Goal: Find specific page/section: Find specific page/section

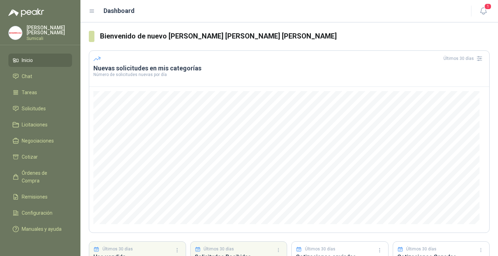
scroll to position [59, 0]
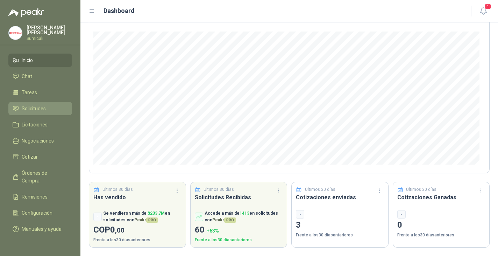
click at [37, 107] on span "Solicitudes" at bounding box center [34, 109] width 24 height 8
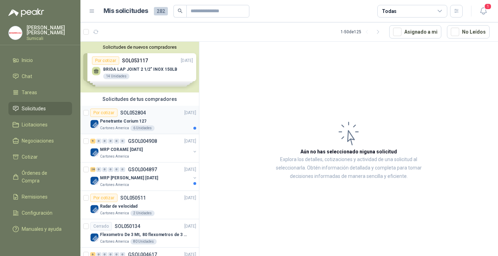
click at [117, 123] on p "Penetrante Corium 127" at bounding box center [123, 121] width 46 height 7
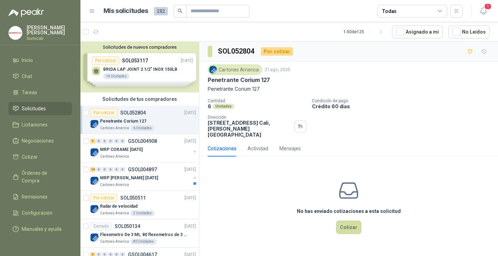
click at [242, 129] on p "[STREET_ADDRESS][PERSON_NAME]" at bounding box center [250, 129] width 84 height 18
click at [38, 63] on li "Inicio" at bounding box center [40, 60] width 55 height 8
